Goal: Task Accomplishment & Management: Manage account settings

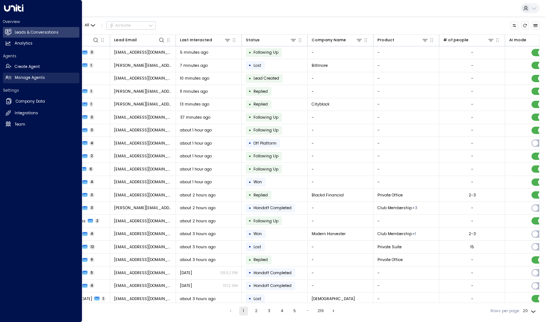
click at [7, 74] on link "Manage Agents Manage Agents" at bounding box center [41, 78] width 76 height 11
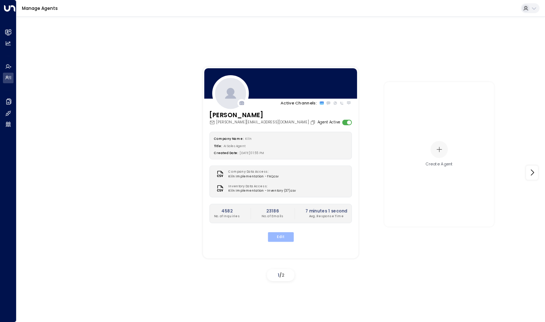
click at [282, 236] on button "Edit" at bounding box center [280, 238] width 26 height 10
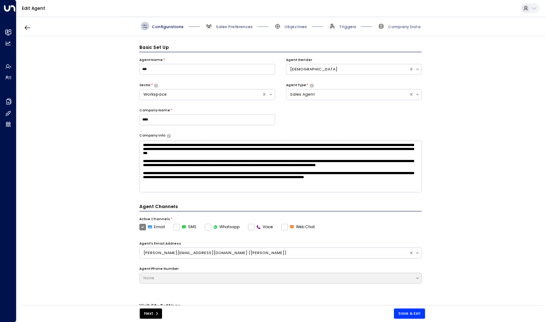
scroll to position [8, 0]
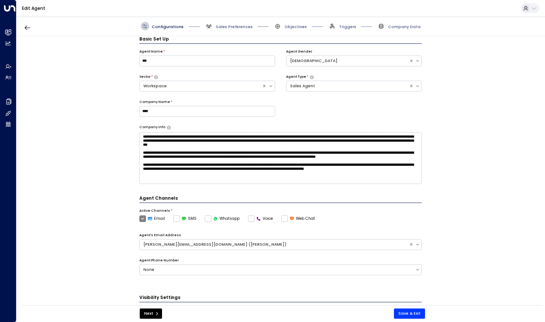
click at [390, 18] on div "Configurations Sales Preferences Objectives Triggers Company Data" at bounding box center [280, 26] width 528 height 20
click at [389, 27] on span "Company Data" at bounding box center [399, 26] width 44 height 8
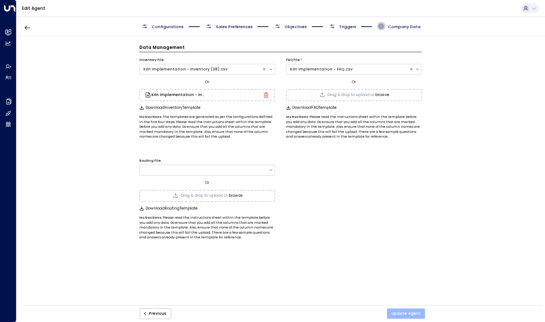
click at [419, 312] on button "Update Agent" at bounding box center [406, 314] width 38 height 10
